Goal: Contribute content

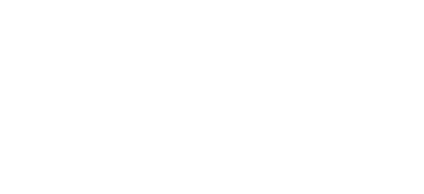
drag, startPoint x: 0, startPoint y: 0, endPoint x: 243, endPoint y: 106, distance: 265.7
click at [243, 0] on html at bounding box center [212, 0] width 424 height 0
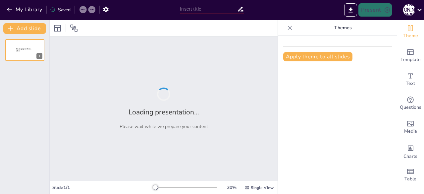
type input "New Sendsteps"
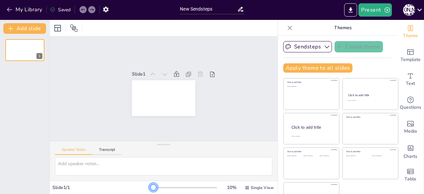
drag, startPoint x: 144, startPoint y: 188, endPoint x: 131, endPoint y: 186, distance: 13.7
click at [131, 186] on div "Slide 1 / 1 10 % Single View" at bounding box center [164, 187] width 228 height 11
click at [293, 46] on button "Sendsteps" at bounding box center [307, 46] width 49 height 11
click at [11, 14] on button "My Library" at bounding box center [25, 9] width 40 height 11
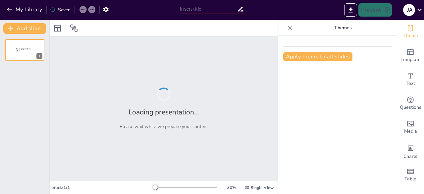
type input "[MEDICAL_DATA] Perioperatoria: Diagnóstico y Manejo en la Práctica Anestésica"
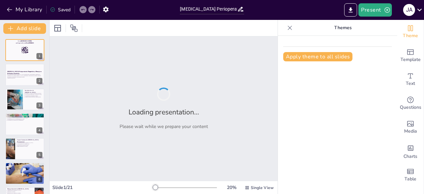
checkbox input "true"
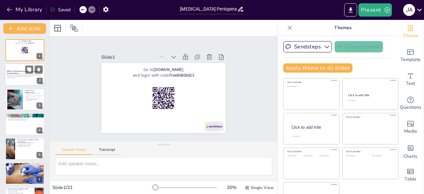
click at [37, 74] on p "Esta presentación aborda la [MEDICAL_DATA] perioperatoria, sus mecanismos, diag…" at bounding box center [25, 76] width 36 height 4
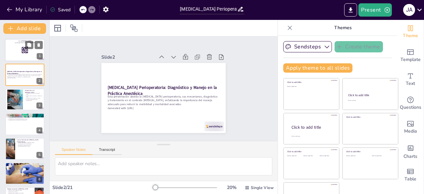
click at [28, 55] on div at bounding box center [25, 50] width 40 height 23
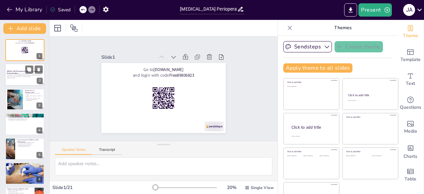
click at [19, 71] on strong "[MEDICAL_DATA] Perioperatoria: Diagnóstico y Manejo en la Práctica Anestésica" at bounding box center [24, 73] width 35 height 4
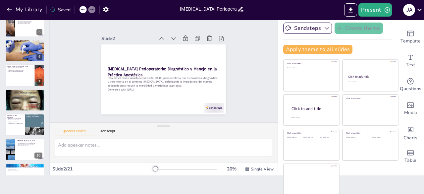
scroll to position [65, 0]
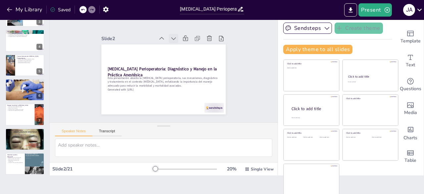
click at [187, 50] on div at bounding box center [193, 56] width 13 height 13
click at [174, 38] on div at bounding box center [179, 41] width 11 height 11
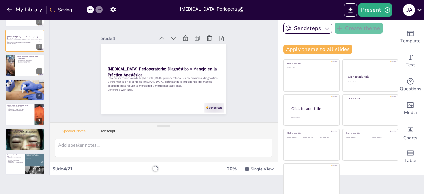
click at [182, 41] on div at bounding box center [188, 47] width 13 height 13
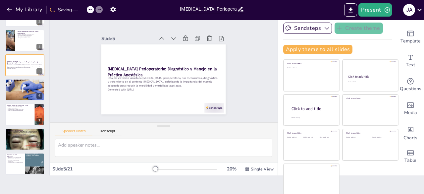
click at [182, 41] on div at bounding box center [188, 47] width 13 height 13
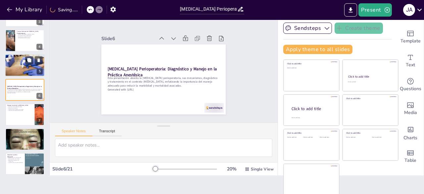
checkbox input "true"
click at [13, 61] on p "Identificación de agentes sospechosos." at bounding box center [25, 61] width 36 height 1
type textarea "Una historia clínica detallada es fundamental para identificar los factores des…"
checkbox input "true"
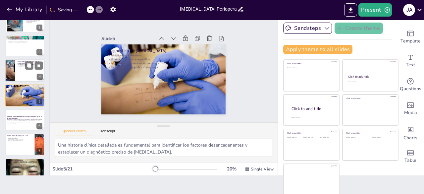
click at [13, 61] on div at bounding box center [10, 70] width 30 height 23
type textarea "Identificar los agentes responsables de la [MEDICAL_DATA] es fundamental para p…"
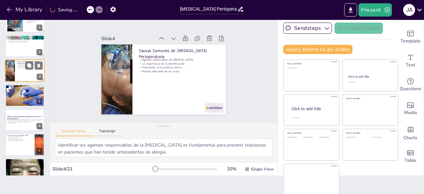
scroll to position [10, 0]
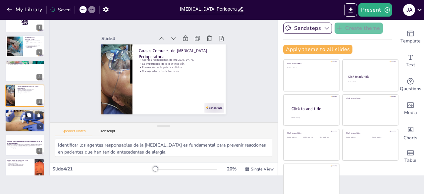
checkbox input "true"
click at [29, 120] on div at bounding box center [25, 120] width 40 height 31
type textarea "Una historia clínica detallada es fundamental para identificar los factores des…"
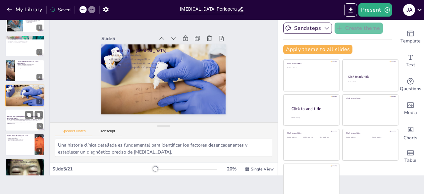
checkbox input "true"
click at [21, 124] on div "Esta presentación aborda la [MEDICAL_DATA] perioperatoria, sus mecanismos, diag…" at bounding box center [25, 122] width 36 height 6
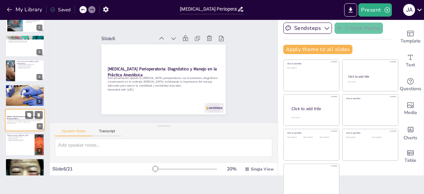
scroll to position [59, 0]
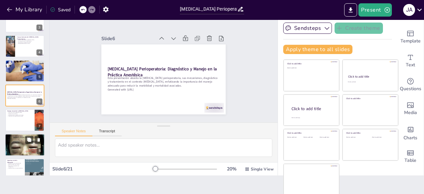
checkbox input "true"
click at [18, 144] on div at bounding box center [25, 145] width 40 height 30
type textarea "Los antihistamínicos son útiles para aliviar los síntomas de la [MEDICAL_DATA],…"
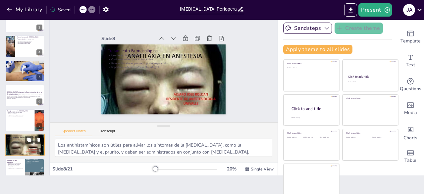
scroll to position [109, 0]
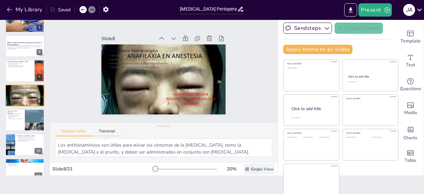
click at [245, 170] on icon at bounding box center [247, 169] width 5 height 5
click at [241, 155] on span "List View" at bounding box center [245, 154] width 35 height 6
checkbox input "true"
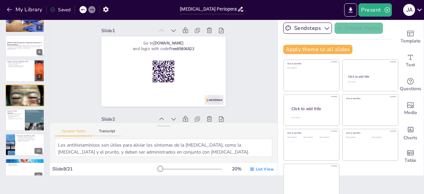
checkbox input "true"
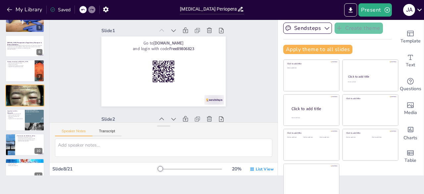
type textarea "Identificar los agentes responsables de la [MEDICAL_DATA] es fundamental para p…"
checkbox input "true"
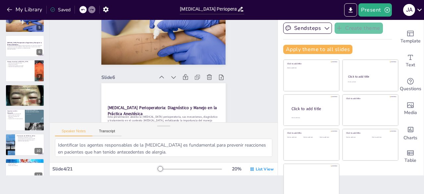
type textarea "Una historia clínica detallada es fundamental para identificar los factores des…"
checkbox input "true"
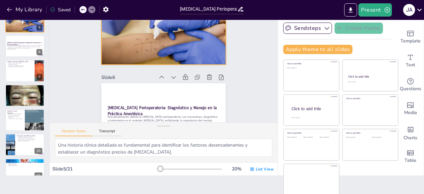
checkbox input "true"
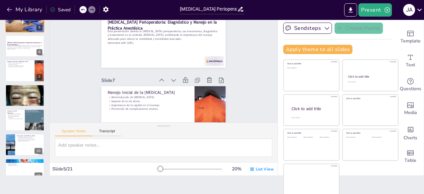
type textarea "La [MEDICAL_DATA] es el tratamiento de primera línea para la [MEDICAL_DATA] y d…"
checkbox input "true"
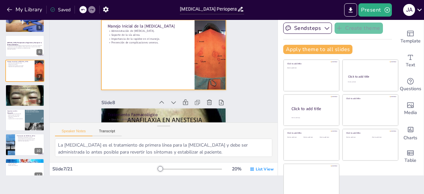
type textarea "Los antihistamínicos son útiles para aliviar los síntomas de la [MEDICAL_DATA],…"
checkbox input "true"
type textarea "La educación continua del personal de salud es esencial para asegurar que estén…"
checkbox input "true"
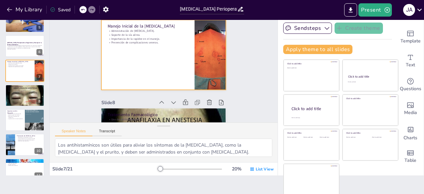
checkbox input "true"
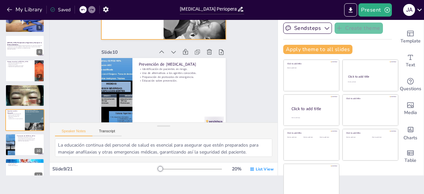
type textarea "Identificar a los pacientes en riesgo de [MEDICAL_DATA] es un paso crucial para…"
checkbox input "true"
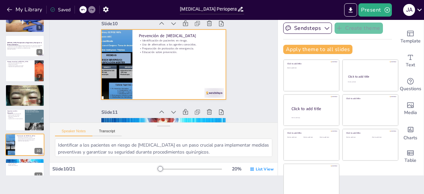
type textarea "Los casos clínicos son fundamentales para ilustrar la práctica real en el manej…"
checkbox input "true"
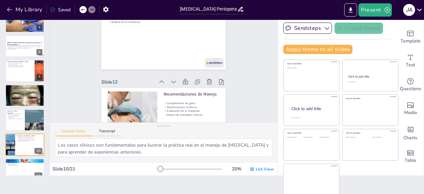
type textarea "Cumplir con las guías de manejo de [MEDICAL_DATA] es esencial para asegurar un …"
checkbox input "true"
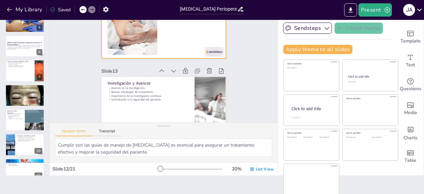
scroll to position [1054, 0]
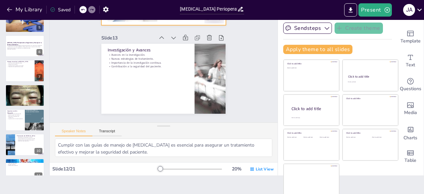
type textarea "Los avances en la investigación sobre [MEDICAL_DATA] son fundamentales para mej…"
checkbox input "true"
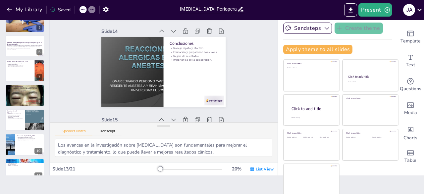
type textarea "Un manejo rápido y efectivo de la [MEDICAL_DATA] es crucial para prevenir compl…"
checkbox input "true"
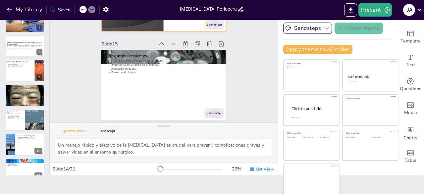
type textarea "Abordar las preguntas comunes sobre [MEDICAL_DATA] es esencial para aclarar dud…"
checkbox input "true"
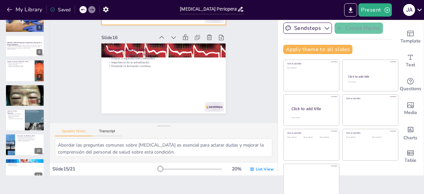
type textarea "Proporcionar artículos y guías recomendadas es esencial para que el personal de…"
checkbox input "true"
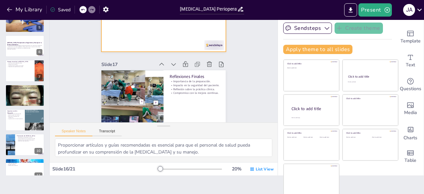
scroll to position [1400, 0]
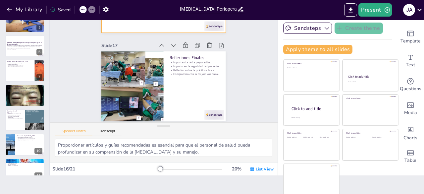
type textarea "La preparación para manejar la [MEDICAL_DATA] es crucial. Esto incluye la educa…"
checkbox input "true"
type textarea "Agradecer a los participantes es fundamental para reconocer su contribución al …"
checkbox input "true"
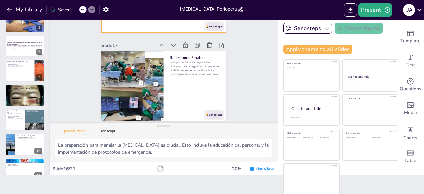
checkbox input "true"
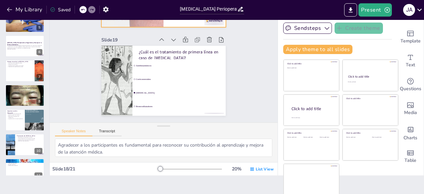
type textarea "La [MEDICAL_DATA] es el tratamiento de primera línea en caso de [MEDICAL_DATA],…"
checkbox input "true"
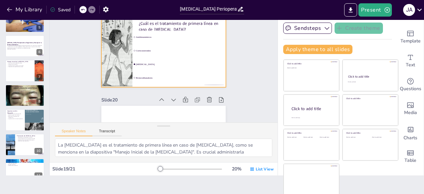
scroll to position [1620, 0]
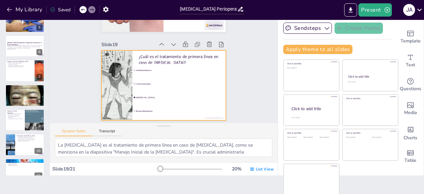
type textarea "La preparación para manejar la [MEDICAL_DATA] es crucial. Esto incluye la educa…"
checkbox input "true"
type textarea "Los casos clínicos son fundamentales para ilustrar la práctica real en el manej…"
checkbox input "true"
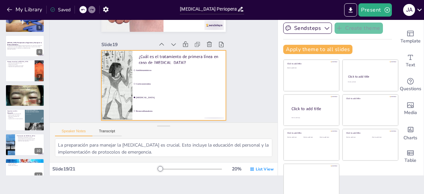
checkbox input "true"
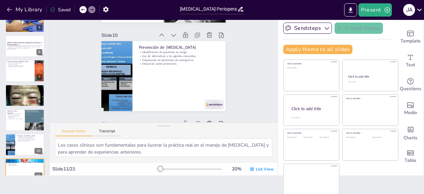
type textarea "Identificar a los pacientes en riesgo de [MEDICAL_DATA] es un paso crucial para…"
checkbox input "true"
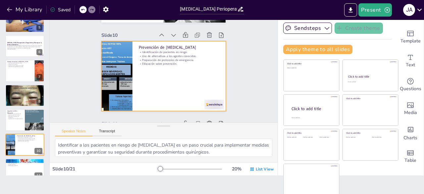
type textarea "La [MEDICAL_DATA] es el tratamiento de primera línea para la [MEDICAL_DATA] y d…"
checkbox input "true"
type textarea "Una historia clínica detallada es fundamental para identificar los factores des…"
checkbox input "true"
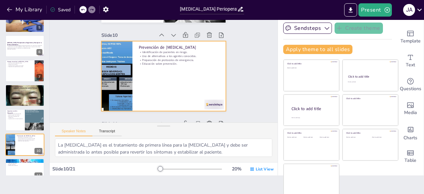
checkbox input "true"
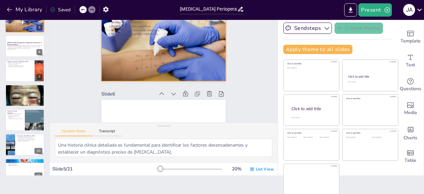
type textarea "Comprender los diferentes tipos de [MEDICAL_DATA] es esencial para establecer u…"
checkbox input "true"
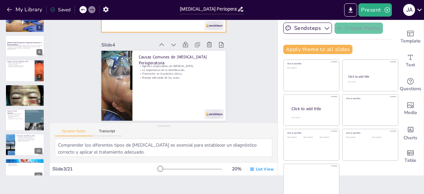
scroll to position [109, 0]
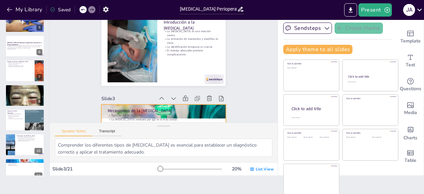
checkbox input "true"
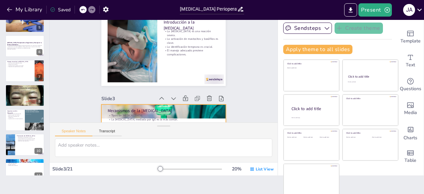
scroll to position [0, 0]
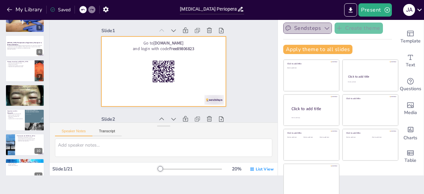
click at [324, 29] on icon "button" at bounding box center [327, 28] width 7 height 7
click at [306, 29] on button "Sendsteps" at bounding box center [307, 28] width 49 height 11
checkbox input "true"
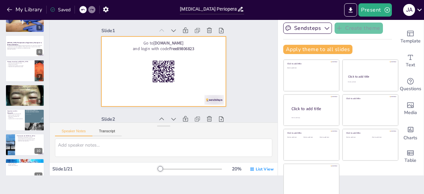
checkbox input "true"
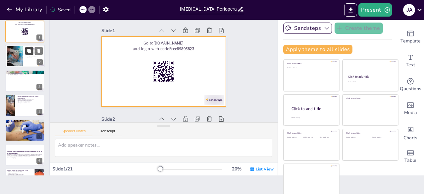
checkbox input "true"
click at [28, 54] on button at bounding box center [29, 51] width 8 height 8
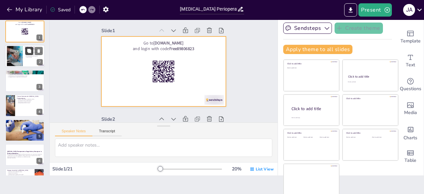
type textarea "La [MEDICAL_DATA] se presenta como una reacción severa que puede ocurrir en sit…"
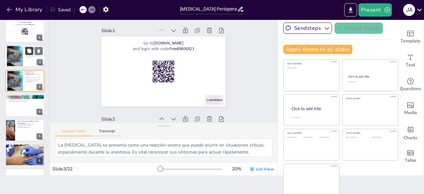
checkbox input "true"
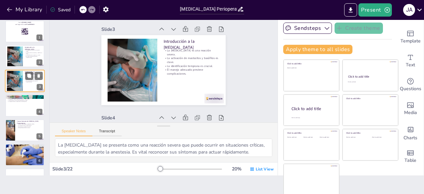
checkbox input "true"
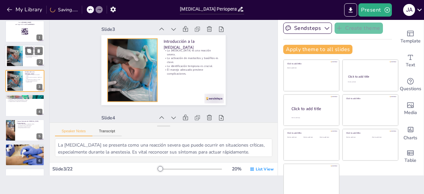
checkbox input "true"
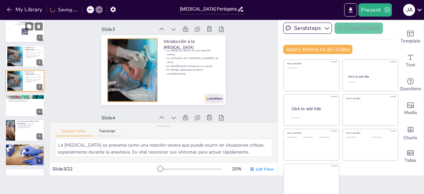
checkbox input "true"
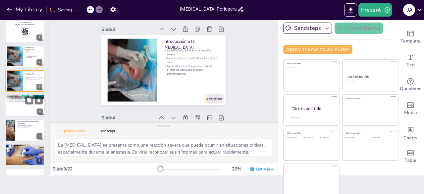
checkbox input "true"
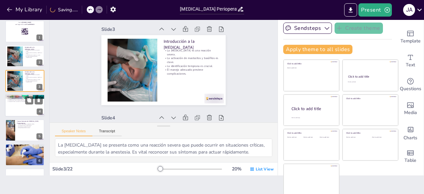
checkbox input "true"
click at [21, 106] on div at bounding box center [25, 105] width 40 height 23
type textarea "Comprender los diferentes tipos de [MEDICAL_DATA] es esencial para establecer u…"
checkbox input "true"
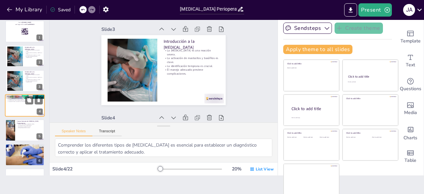
scroll to position [267, 0]
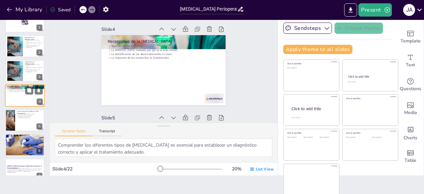
checkbox input "true"
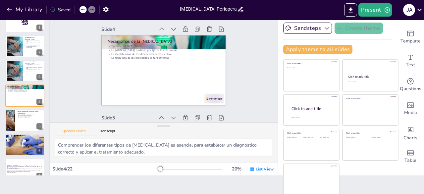
checkbox input "true"
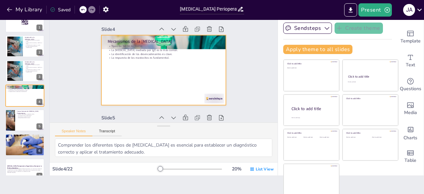
checkbox input "true"
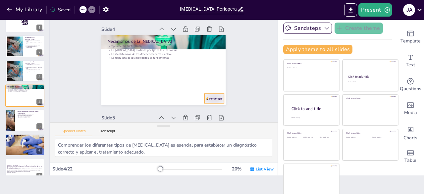
checkbox input "true"
click at [119, 98] on div at bounding box center [109, 88] width 20 height 21
checkbox input "true"
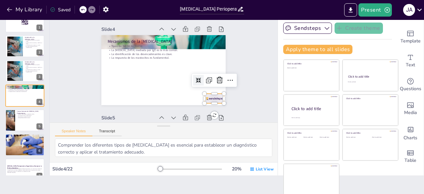
checkbox input "true"
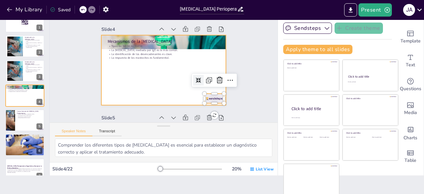
checkbox input "true"
click at [169, 96] on div at bounding box center [164, 70] width 94 height 136
checkbox input "true"
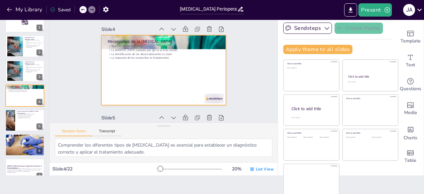
checkbox input "true"
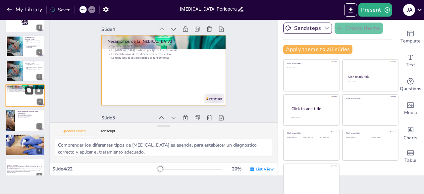
checkbox input "true"
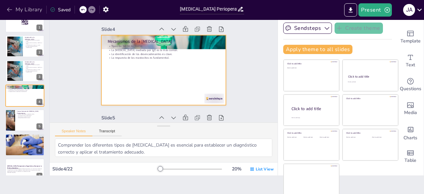
checkbox input "true"
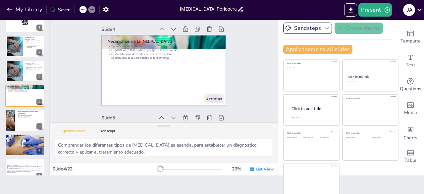
checkbox input "true"
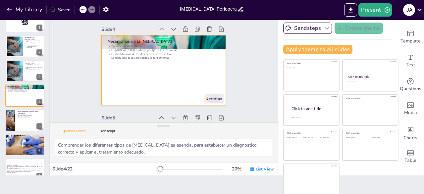
checkbox input "true"
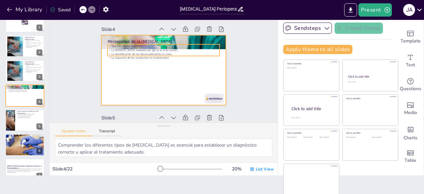
checkbox input "true"
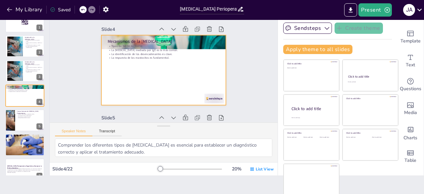
checkbox input "true"
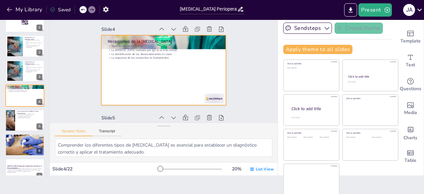
checkbox input "true"
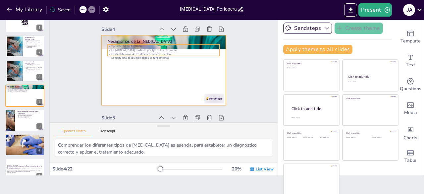
checkbox input "true"
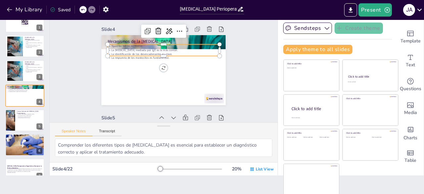
checkbox input "true"
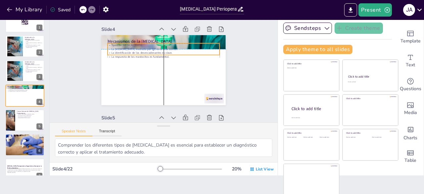
checkbox input "true"
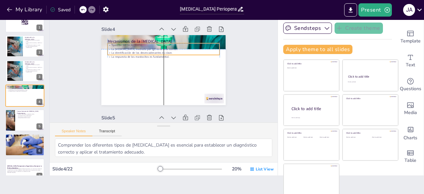
checkbox input "true"
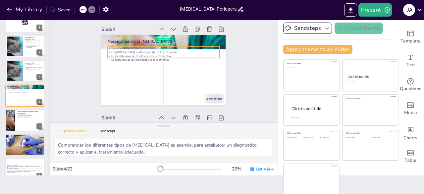
checkbox input "true"
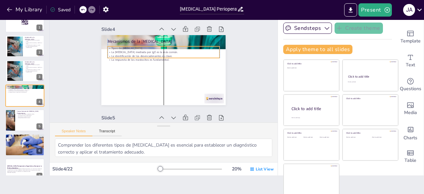
checkbox input "true"
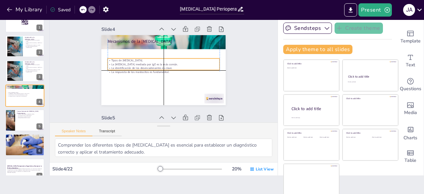
drag, startPoint x: 163, startPoint y: 54, endPoint x: 161, endPoint y: 69, distance: 15.3
click at [161, 69] on p "La identificación de los desencadenantes es clave." at bounding box center [161, 69] width 59 height 99
checkbox input "true"
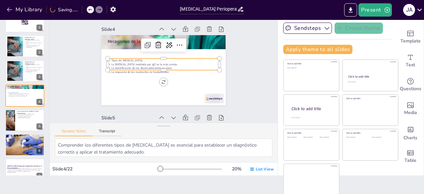
checkbox input "true"
click at [356, 6] on button "Export to PowerPoint" at bounding box center [350, 9] width 13 height 13
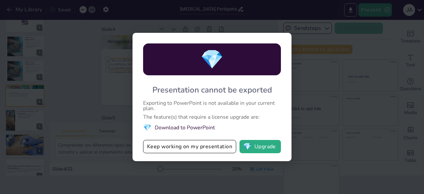
click at [344, 30] on div "💎 Presentation cannot be exported Exporting to PowerPoint is not available in y…" at bounding box center [212, 97] width 424 height 194
click at [362, 130] on div "💎 Presentation cannot be exported Exporting to PowerPoint is not available in y…" at bounding box center [212, 97] width 424 height 194
click at [212, 151] on button "Keep working on my presentation" at bounding box center [189, 146] width 93 height 13
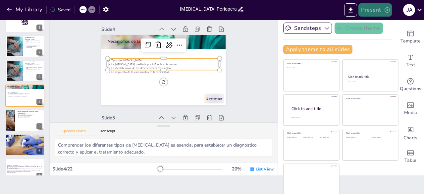
click at [388, 7] on icon "button" at bounding box center [387, 10] width 7 height 7
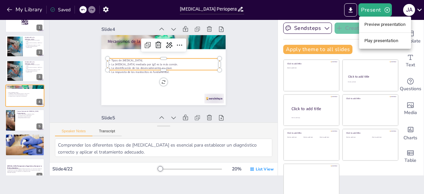
click at [383, 42] on li "Play presentation" at bounding box center [385, 40] width 52 height 11
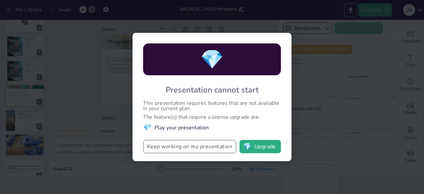
click at [205, 150] on button "Keep working on my presentation" at bounding box center [189, 146] width 93 height 13
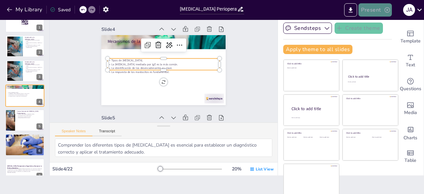
click at [376, 12] on button "Present" at bounding box center [374, 9] width 33 height 13
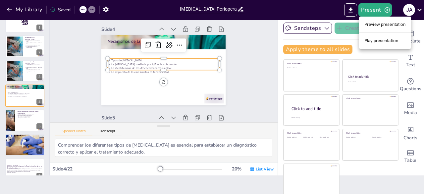
click at [380, 29] on li "Preview presentation" at bounding box center [385, 24] width 52 height 11
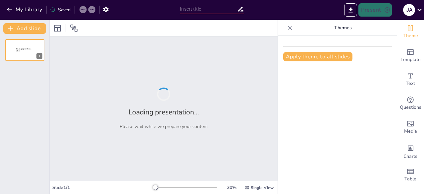
type input "Anafilaxia Perioperatoria: Diagnóstico y Manejo en la Práctica Anestésica"
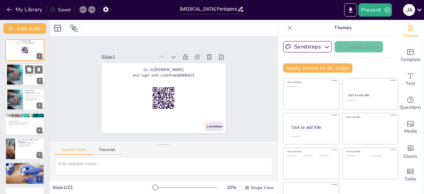
checkbox input "true"
click at [16, 70] on div at bounding box center [15, 75] width 30 height 20
type textarea "La [MEDICAL_DATA] se presenta como una reacción severa que puede ocurrir en sit…"
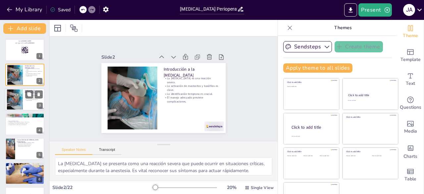
click at [27, 106] on div at bounding box center [25, 99] width 40 height 23
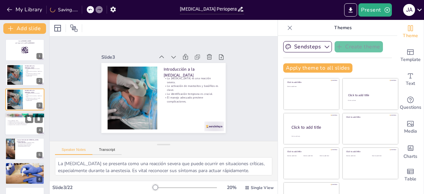
checkbox input "true"
click at [30, 130] on div at bounding box center [25, 124] width 40 height 23
type textarea "Comprender los diferentes tipos de [MEDICAL_DATA] es esencial para establecer u…"
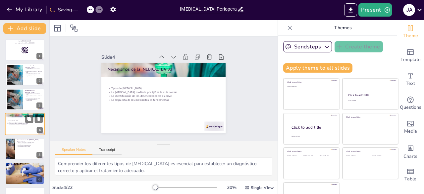
scroll to position [10, 0]
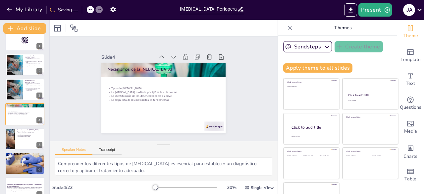
click at [347, 9] on button "Export to PowerPoint" at bounding box center [350, 9] width 13 height 13
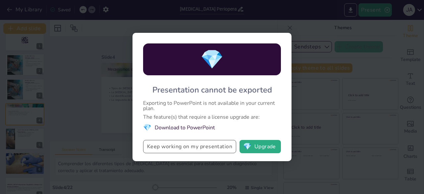
click at [196, 144] on button "Keep working on my presentation" at bounding box center [189, 146] width 93 height 13
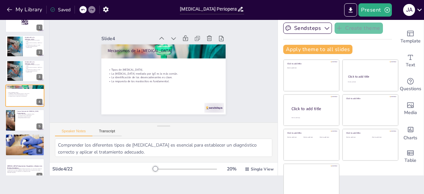
scroll to position [0, 0]
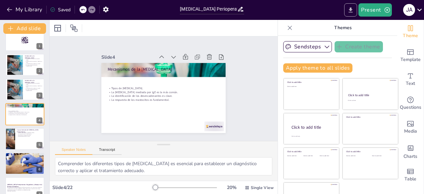
click at [351, 13] on icon "Export to PowerPoint" at bounding box center [350, 10] width 7 height 7
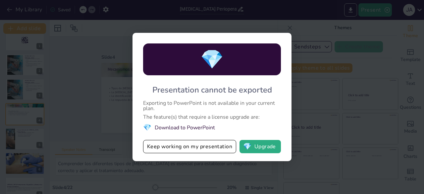
click at [311, 108] on div "💎 Presentation cannot be exported Exporting to PowerPoint is not available in y…" at bounding box center [212, 97] width 424 height 194
click at [217, 150] on button "Keep working on my presentation" at bounding box center [189, 146] width 93 height 13
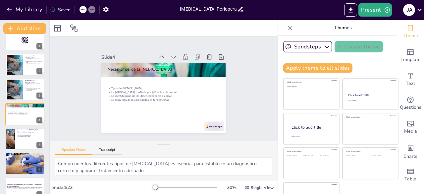
click at [288, 26] on icon at bounding box center [290, 28] width 4 height 4
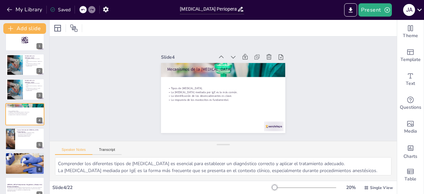
checkbox input "true"
